Goal: Task Accomplishment & Management: Complete application form

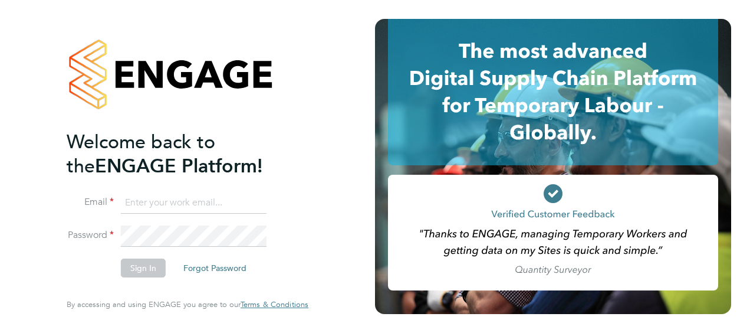
type input "Julie.o''boyle@justice.gov.uk"
click at [137, 268] on button "Sign In" at bounding box center [143, 267] width 45 height 19
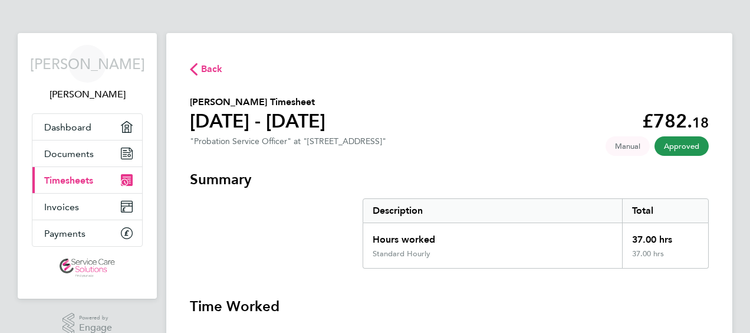
drag, startPoint x: 80, startPoint y: 177, endPoint x: 362, endPoint y: 176, distance: 282.5
click at [80, 178] on span "Timesheets" at bounding box center [68, 180] width 49 height 11
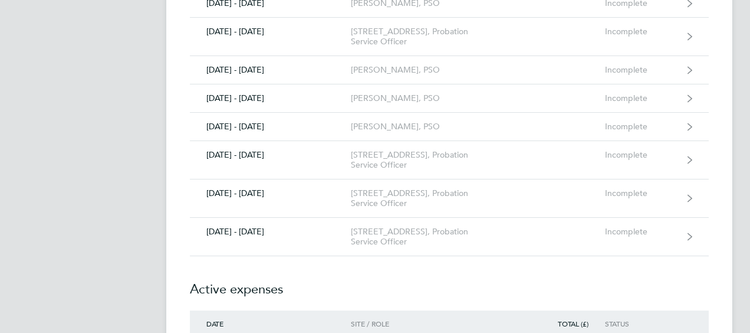
scroll to position [1533, 0]
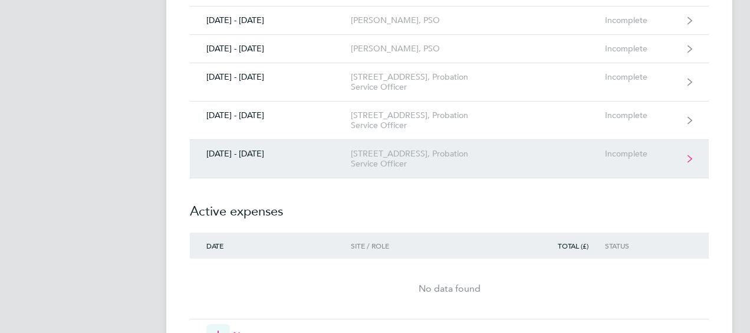
click at [324, 149] on div "[DATE] - [DATE]" at bounding box center [270, 154] width 161 height 10
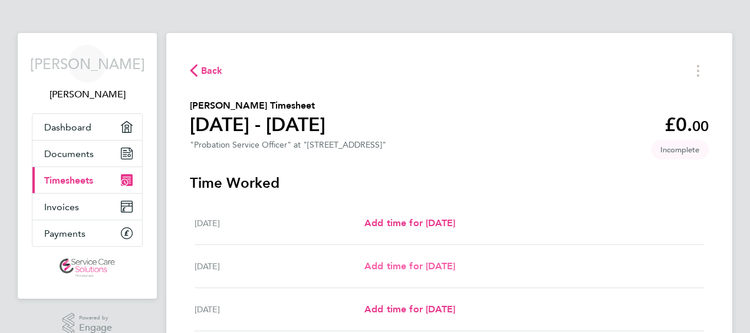
click at [396, 265] on span "Add time for [DATE]" at bounding box center [409, 265] width 91 height 11
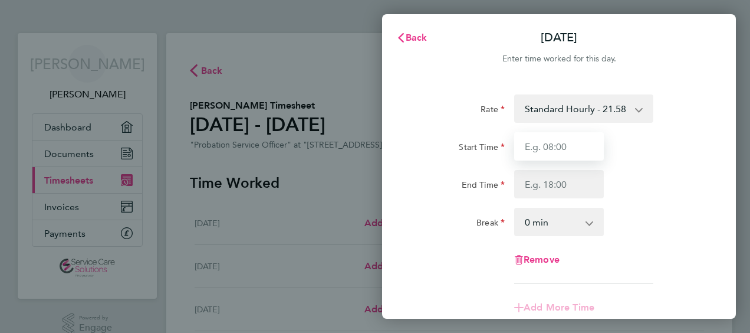
click at [548, 146] on input "Start Time" at bounding box center [559, 146] width 90 height 28
type input "09:00"
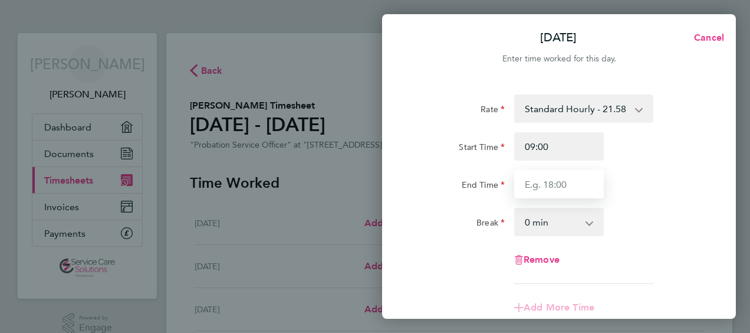
click at [537, 180] on input "End Time" at bounding box center [559, 184] width 90 height 28
type input "17:00"
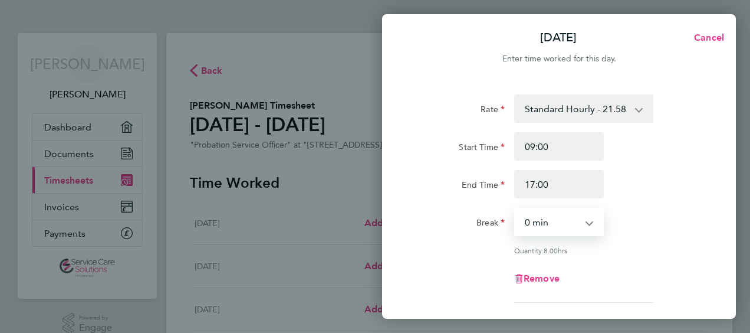
drag, startPoint x: 531, startPoint y: 219, endPoint x: 531, endPoint y: 213, distance: 6.5
click at [531, 218] on select "0 min 15 min 30 min 45 min 60 min 75 min 90 min" at bounding box center [551, 222] width 73 height 26
select select "30"
click at [515, 209] on select "0 min 15 min 30 min 45 min 60 min 75 min 90 min" at bounding box center [551, 222] width 73 height 26
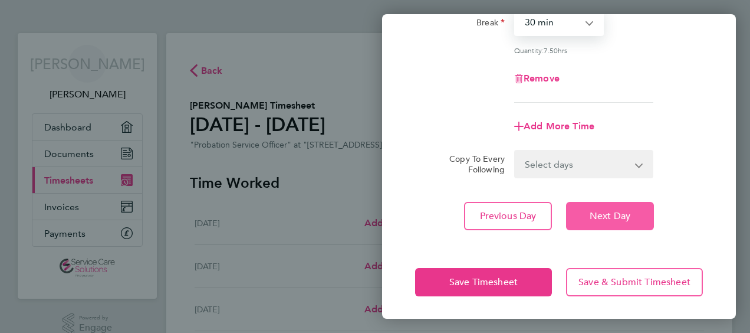
click at [601, 210] on span "Next Day" at bounding box center [610, 216] width 41 height 12
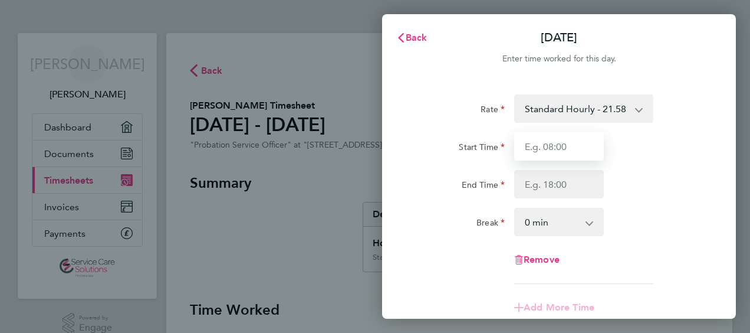
click at [552, 145] on input "Start Time" at bounding box center [559, 146] width 90 height 28
drag, startPoint x: 552, startPoint y: 145, endPoint x: 530, endPoint y: 145, distance: 21.8
click at [530, 145] on input "Start Time" at bounding box center [559, 146] width 90 height 28
type input "09:00"
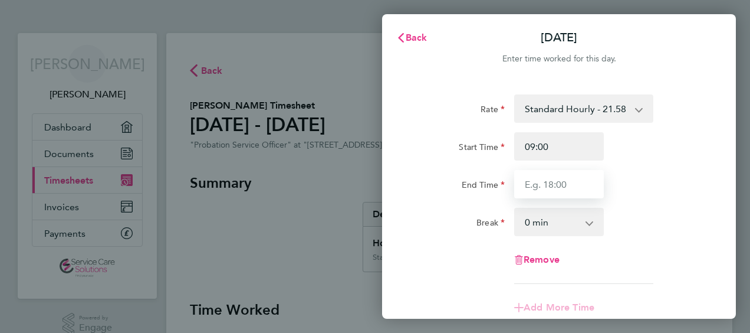
type input "17:00"
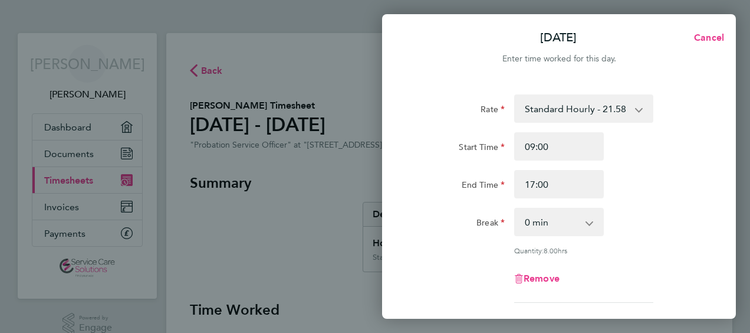
click at [546, 226] on select "0 min 15 min 30 min 45 min 60 min 75 min 90 min" at bounding box center [551, 222] width 73 height 26
select select "30"
click at [515, 209] on select "0 min 15 min 30 min 45 min 60 min 75 min 90 min" at bounding box center [551, 222] width 73 height 26
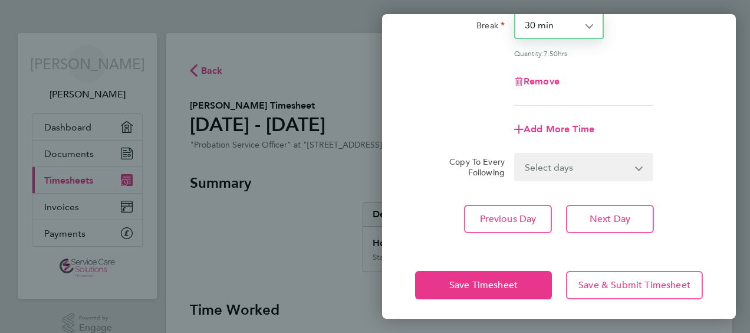
scroll to position [200, 0]
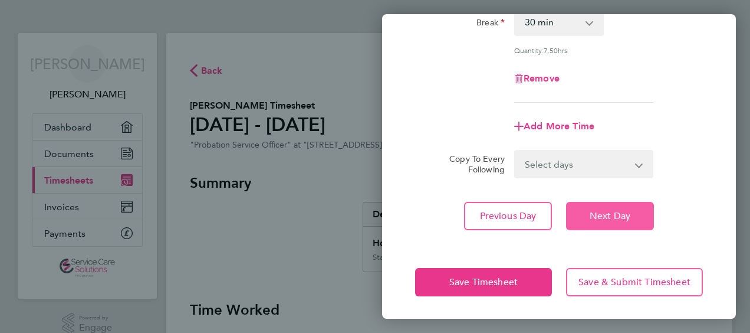
click at [600, 210] on span "Next Day" at bounding box center [610, 216] width 41 height 12
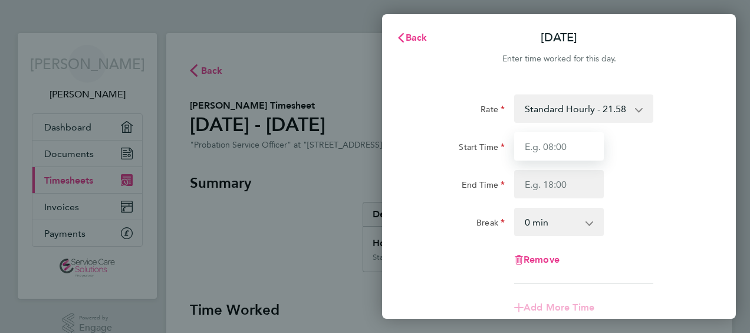
click at [541, 147] on input "Start Time" at bounding box center [559, 146] width 90 height 28
type input "09:00"
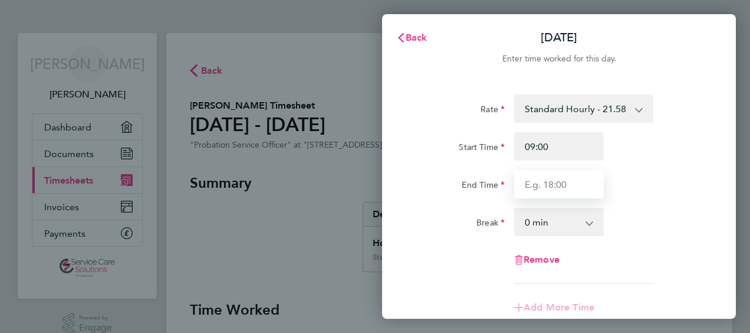
type input "17:00"
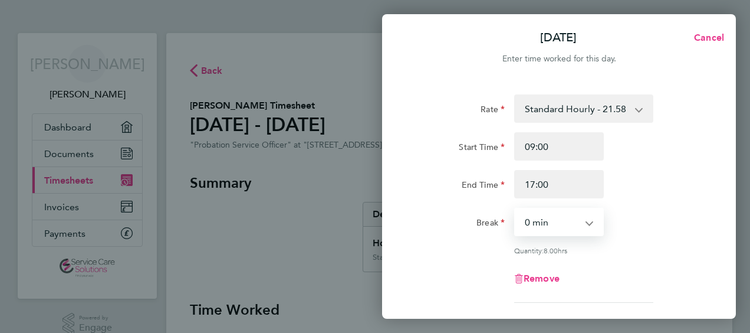
click at [541, 221] on select "0 min 15 min 30 min 45 min 60 min 75 min 90 min" at bounding box center [551, 222] width 73 height 26
select select "30"
click at [515, 209] on select "0 min 15 min 30 min 45 min 60 min 75 min 90 min" at bounding box center [551, 222] width 73 height 26
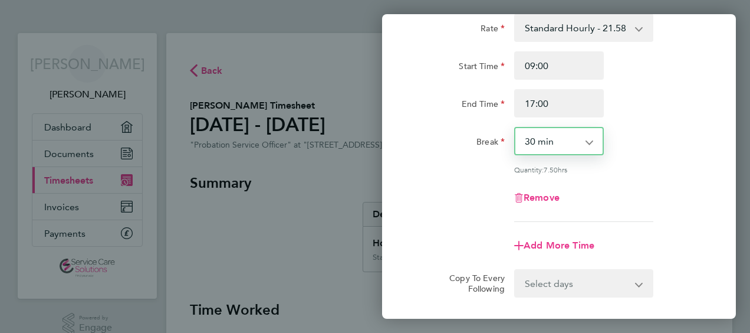
scroll to position [200, 0]
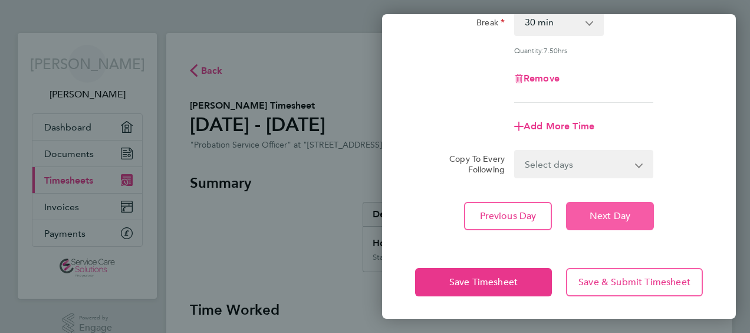
click at [604, 216] on span "Next Day" at bounding box center [610, 216] width 41 height 12
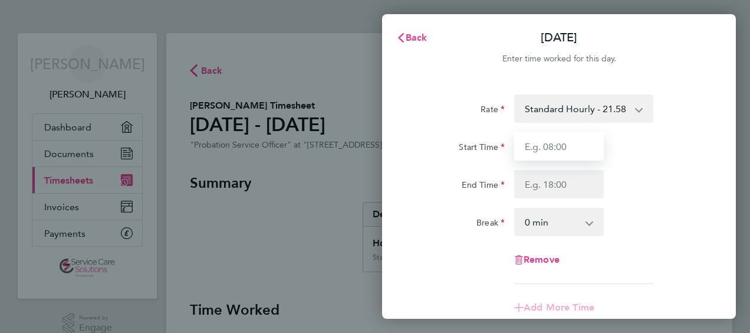
click at [543, 145] on input "Start Time" at bounding box center [559, 146] width 90 height 28
type input "09:00"
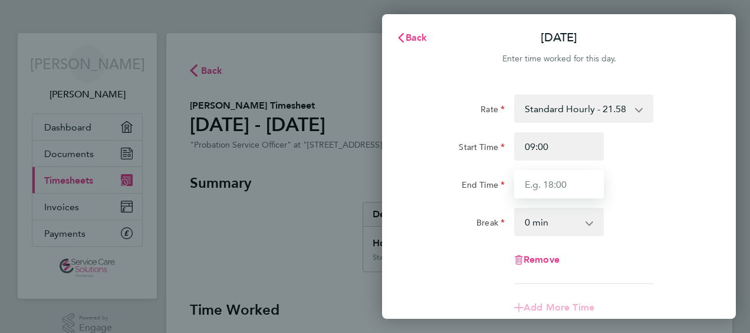
type input "17:00"
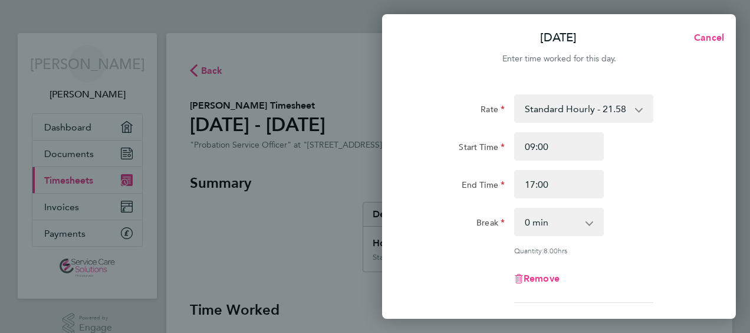
click at [545, 222] on select "0 min 15 min 30 min 45 min 60 min 75 min 90 min" at bounding box center [551, 222] width 73 height 26
select select "30"
click at [515, 209] on select "0 min 15 min 30 min 45 min 60 min 75 min 90 min" at bounding box center [551, 222] width 73 height 26
click at [643, 225] on div "Break 0 min 15 min 30 min 45 min 60 min 75 min 90 min" at bounding box center [558, 222] width 297 height 28
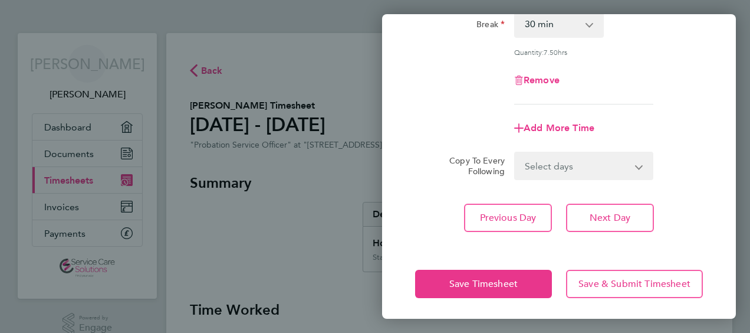
scroll to position [200, 0]
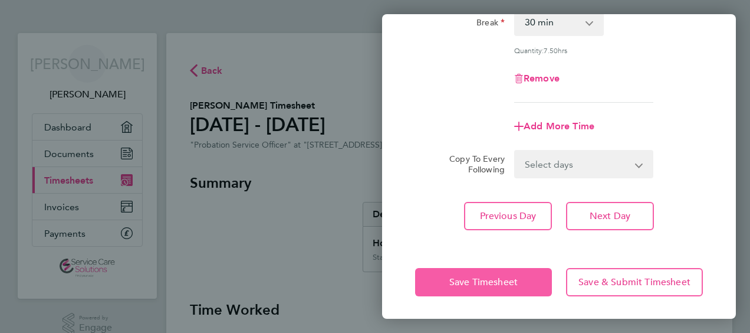
click at [501, 284] on span "Save Timesheet" at bounding box center [483, 282] width 68 height 12
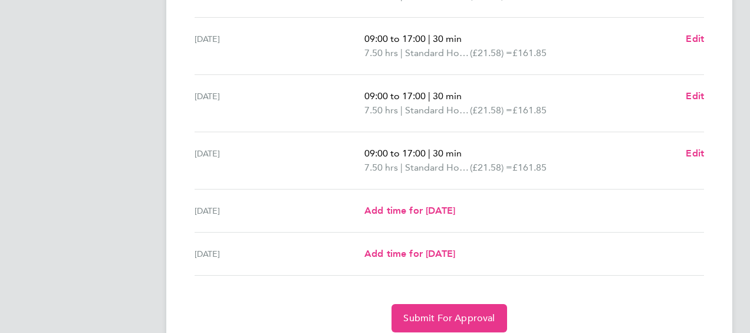
scroll to position [413, 0]
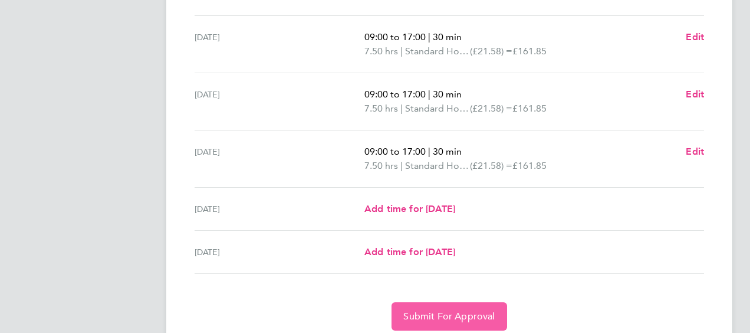
click at [441, 312] on span "Submit For Approval" at bounding box center [448, 316] width 91 height 12
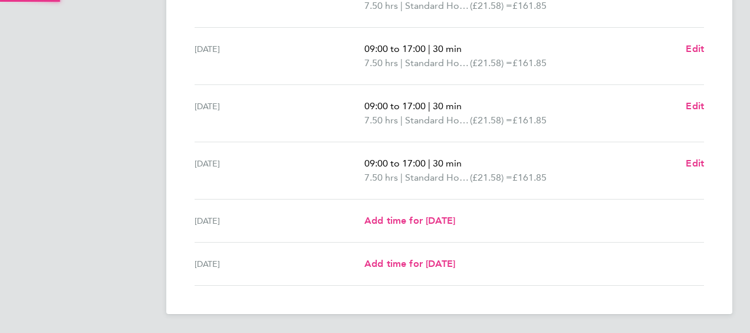
scroll to position [399, 0]
